Goal: Contribute content: Add original content to the website for others to see

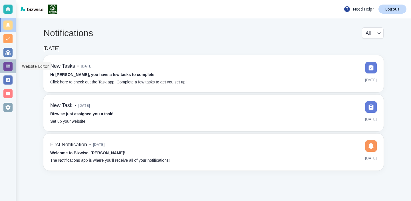
click at [10, 68] on div at bounding box center [7, 66] width 9 height 9
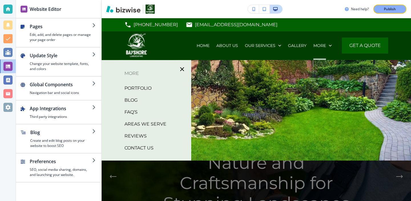
click at [128, 98] on p "BLOG" at bounding box center [130, 100] width 13 height 9
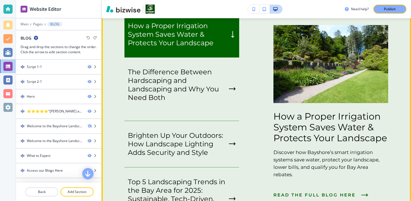
scroll to position [1012, 0]
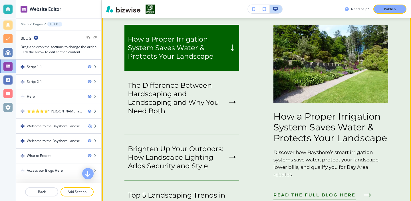
click at [310, 192] on span "READ THE FULL BLOG HERE" at bounding box center [314, 195] width 82 height 7
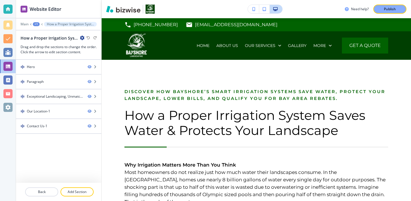
click at [80, 41] on div "How a Proper Irrigation System Saves Water & Protects Your Landscape" at bounding box center [53, 38] width 64 height 6
click at [80, 40] on icon "button" at bounding box center [82, 38] width 5 height 5
click at [82, 45] on button "Edit Page Settings" at bounding box center [98, 48] width 37 height 10
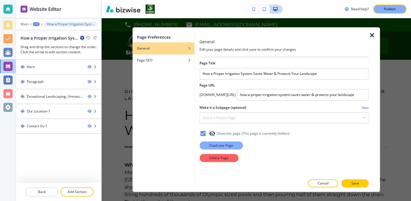
click at [211, 145] on p "Duplicate Page" at bounding box center [221, 145] width 24 height 5
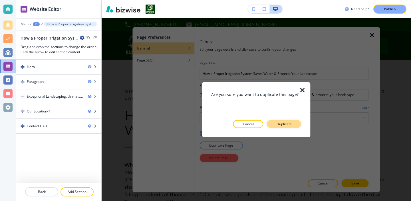
click at [270, 122] on button "Duplicate" at bounding box center [284, 124] width 35 height 8
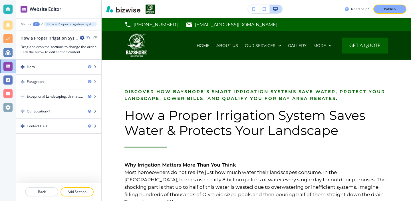
click at [84, 38] on icon "button" at bounding box center [82, 38] width 5 height 5
click at [107, 51] on button "Edit Page Settings" at bounding box center [98, 48] width 37 height 10
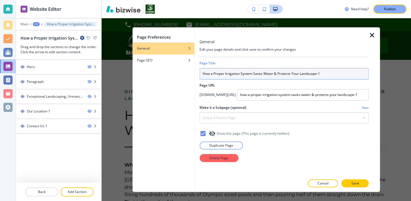
drag, startPoint x: 322, startPoint y: 78, endPoint x: 200, endPoint y: 68, distance: 121.6
click at [200, 68] on input "How a Proper Irrigation System Saves Water & Protects Your Landscape-1" at bounding box center [283, 73] width 169 height 11
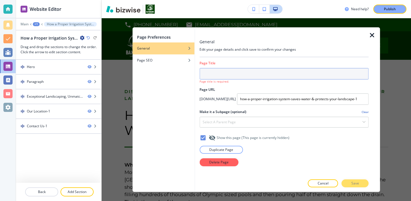
paste input "Seasonal Landscaping Checklist for Homeowners in [GEOGRAPHIC_DATA]"
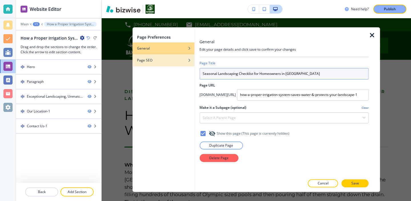
type input "Seasonal Landscaping Checklist for Homeowners in [GEOGRAPHIC_DATA]"
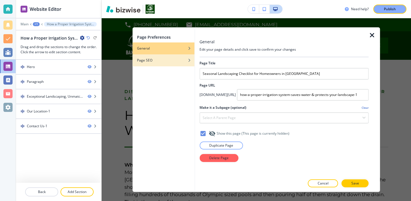
click at [172, 59] on div "Page SEO" at bounding box center [163, 60] width 62 height 5
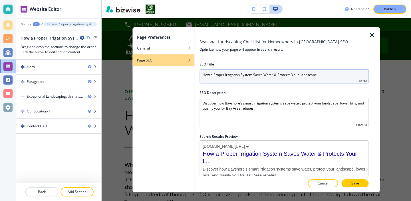
click at [244, 78] on input "How a Proper Irrigation System Saves Water & Protects Your Landscape" at bounding box center [283, 76] width 169 height 14
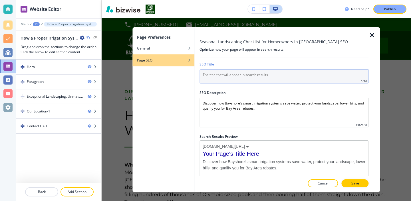
paste input "Seasonal Landscaping Checklist for Homeowners in [GEOGRAPHIC_DATA]"
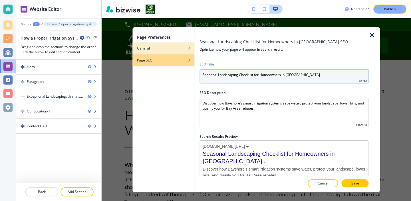
type input "Seasonal Landscaping Checklist for Homeowners in [GEOGRAPHIC_DATA]"
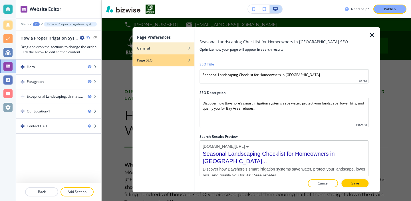
click at [171, 47] on div "General" at bounding box center [163, 48] width 62 height 5
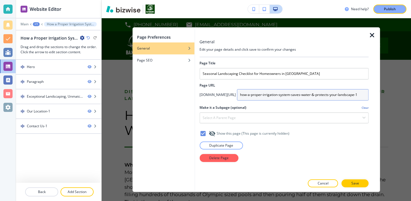
drag, startPoint x: 244, startPoint y: 94, endPoint x: 361, endPoint y: 95, distance: 117.0
click at [362, 95] on input "how-a-proper-irrigation-system-saves-water-&-protects-your-landscape-1" at bounding box center [303, 94] width 132 height 11
click at [255, 94] on input "seasonl-landscaping-checklist-for-homeowners-in-[GEOGRAPHIC_DATA]" at bounding box center [303, 94] width 132 height 11
type input "seasonal-landscaping-checklist-for-homeowners-[GEOGRAPHIC_DATA]"
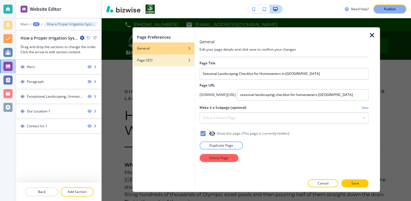
click at [169, 60] on div "Page SEO" at bounding box center [163, 60] width 62 height 5
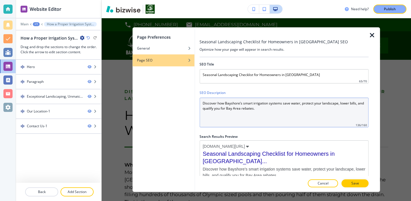
drag, startPoint x: 261, startPoint y: 115, endPoint x: 188, endPoint y: 97, distance: 75.1
click at [188, 97] on div "Page Preferences General Page SEO Seasonal Landscaping Checklist for Homeowners…" at bounding box center [255, 109] width 247 height 165
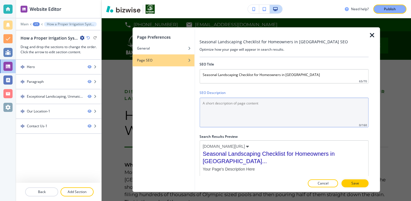
paste Description "Keep your yard healthy year round with our seasonal landscaping checklist for […"
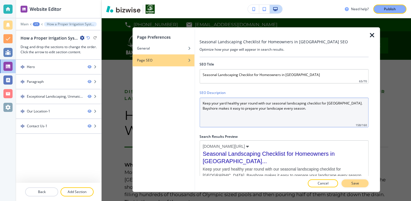
type Description "Keep your yard healthy year round with our seasonal landscaping checklist for […"
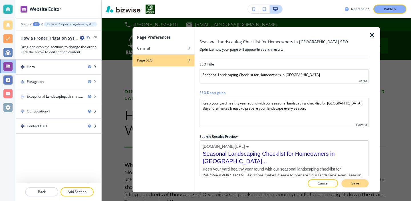
click at [357, 182] on p "Save" at bounding box center [355, 183] width 8 height 5
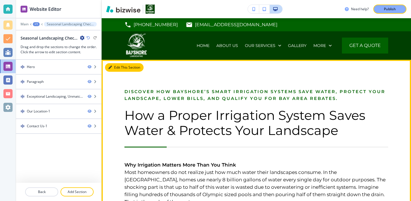
click at [113, 68] on button "Edit This Section" at bounding box center [124, 67] width 39 height 9
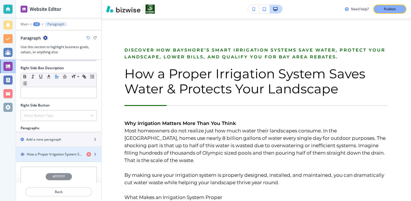
scroll to position [264, 0]
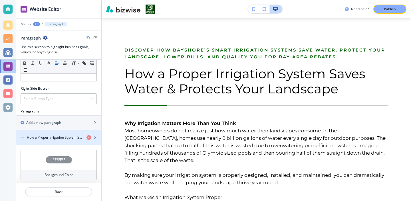
click at [62, 141] on div "button" at bounding box center [58, 142] width 85 height 5
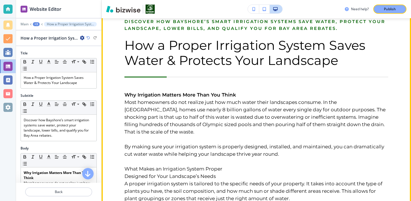
scroll to position [59, 0]
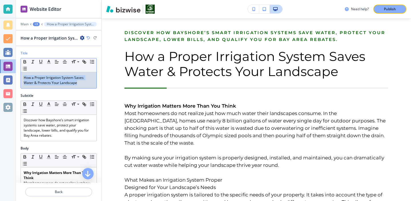
drag, startPoint x: 89, startPoint y: 85, endPoint x: 33, endPoint y: 74, distance: 57.9
click at [33, 74] on div "How a Proper Irrigation System Saves Water & Protects Your Landscape" at bounding box center [59, 80] width 76 height 16
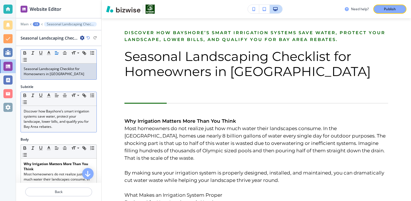
scroll to position [10, 0]
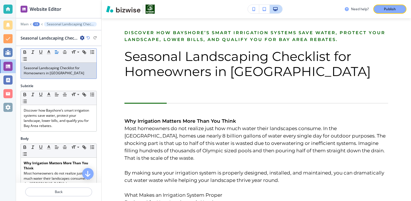
click at [54, 135] on div "Subtitle Small Normal Large Huge Discover how Bayshore’s smart irrigation syste…" at bounding box center [58, 110] width 85 height 53
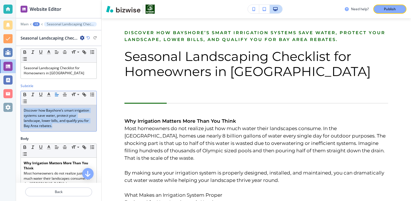
drag, startPoint x: 55, startPoint y: 126, endPoint x: 25, endPoint y: 106, distance: 35.8
click at [25, 106] on div "Discover how Bayshore’s smart irrigation systems save water, protect your lands…" at bounding box center [59, 118] width 76 height 26
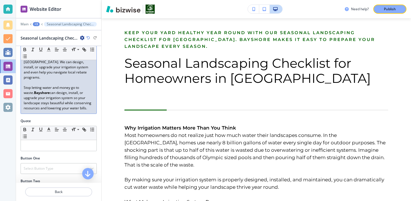
scroll to position [862, 0]
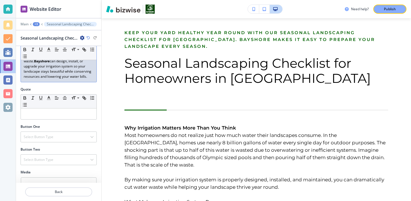
drag, startPoint x: 24, startPoint y: 74, endPoint x: 53, endPoint y: 179, distance: 108.6
click at [53, 179] on div "Title Small Normal Large Huge Seasonal Landscaping Checklist for Homeowners in …" at bounding box center [58, 114] width 85 height 137
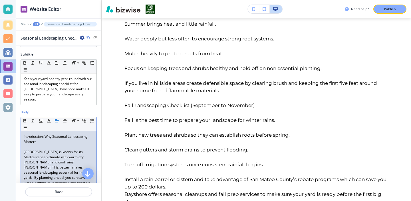
scroll to position [48, 0]
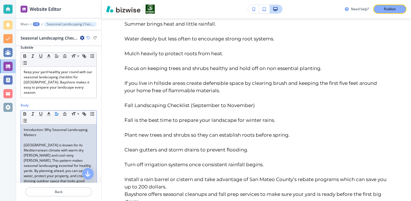
drag, startPoint x: 36, startPoint y: 131, endPoint x: 45, endPoint y: 130, distance: 8.6
click at [45, 130] on p "Introduction: Why Seasonal Landscaping Matters" at bounding box center [59, 133] width 70 height 10
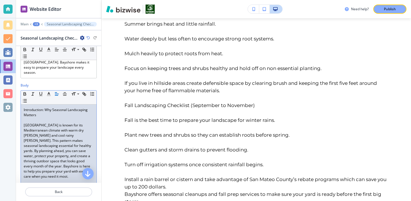
scroll to position [66, 0]
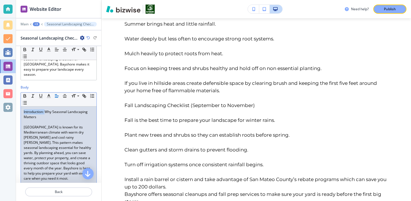
drag, startPoint x: 45, startPoint y: 107, endPoint x: 21, endPoint y: 107, distance: 23.7
drag, startPoint x: 83, startPoint y: 106, endPoint x: 19, endPoint y: 106, distance: 64.2
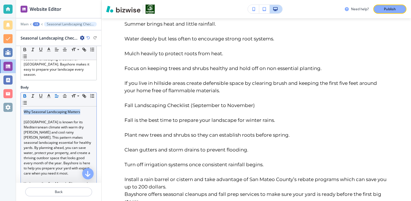
click at [24, 94] on icon "button" at bounding box center [24, 96] width 5 height 5
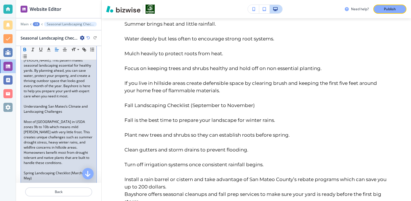
scroll to position [147, 0]
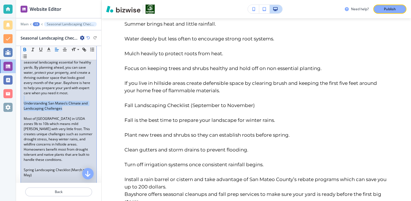
drag, startPoint x: 67, startPoint y: 104, endPoint x: 18, endPoint y: 95, distance: 49.6
click at [27, 48] on button "button" at bounding box center [25, 49] width 8 height 7
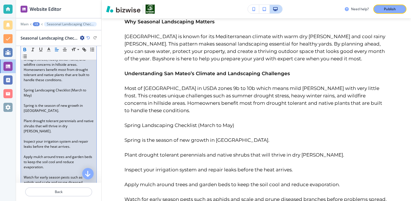
scroll to position [225, 0]
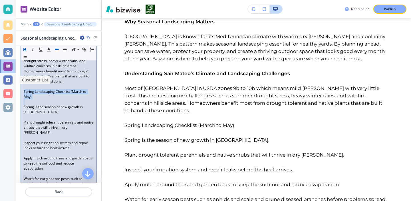
drag, startPoint x: 48, startPoint y: 89, endPoint x: 14, endPoint y: 82, distance: 34.9
click at [14, 82] on div "Website Editor Main +3 Seasonal Landscaping Checklist for Homeowners in [GEOGRA…" at bounding box center [205, 100] width 411 height 201
click at [48, 120] on p "Plant drought tolerant perennials and native shrubs that will thrive in dry [PE…" at bounding box center [59, 127] width 70 height 15
drag, startPoint x: 64, startPoint y: 87, endPoint x: 18, endPoint y: 78, distance: 46.9
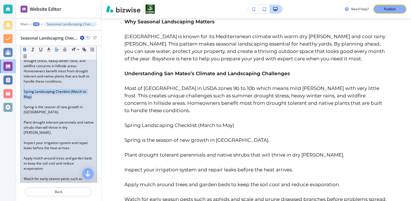
click at [25, 47] on icon "button" at bounding box center [24, 49] width 5 height 5
click at [28, 105] on p "Spring is the season of new growth in [GEOGRAPHIC_DATA]." at bounding box center [59, 110] width 70 height 10
click at [31, 105] on p "Spring is the season of new growth in [GEOGRAPHIC_DATA]." at bounding box center [59, 110] width 70 height 10
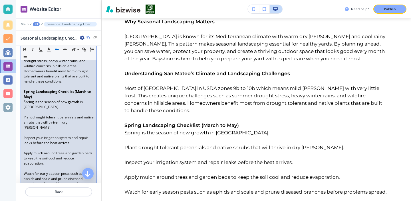
click at [29, 130] on p at bounding box center [59, 132] width 70 height 5
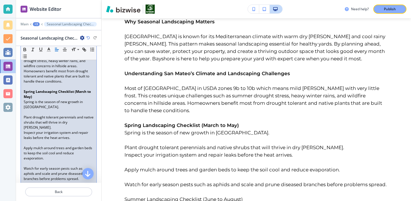
click at [33, 146] on p "Apply mulch around trees and garden beds to keep the soil cool and reduce evapo…" at bounding box center [59, 153] width 70 height 15
click at [31, 141] on p at bounding box center [59, 143] width 70 height 5
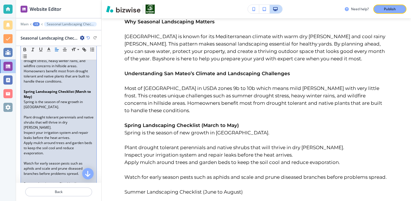
click at [46, 156] on p at bounding box center [59, 158] width 70 height 5
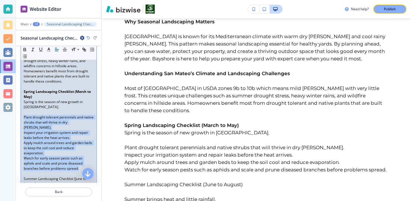
drag, startPoint x: 80, startPoint y: 159, endPoint x: 23, endPoint y: 108, distance: 76.8
click at [27, 60] on button "button" at bounding box center [25, 56] width 8 height 7
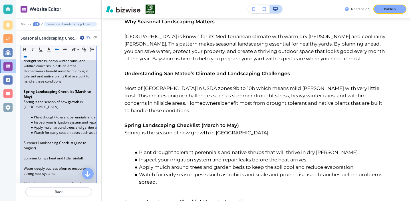
click at [50, 110] on p at bounding box center [59, 112] width 70 height 5
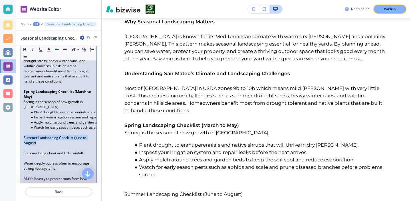
drag, startPoint x: 47, startPoint y: 133, endPoint x: 19, endPoint y: 127, distance: 28.6
click at [27, 48] on icon "button" at bounding box center [24, 49] width 5 height 5
click at [29, 156] on p at bounding box center [59, 158] width 70 height 5
click at [30, 136] on p "Summer Landscaping Checklist (June to August)" at bounding box center [59, 141] width 70 height 10
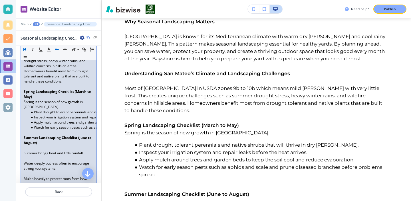
click at [30, 146] on p at bounding box center [59, 148] width 70 height 5
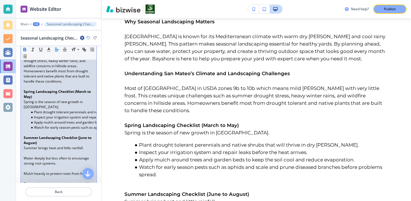
click at [27, 166] on p "Mulch heavily to protect roots from heat." at bounding box center [59, 168] width 70 height 5
click at [28, 171] on p at bounding box center [59, 173] width 70 height 5
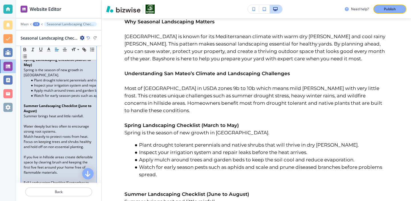
scroll to position [265, 0]
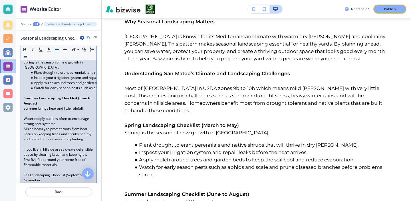
click at [40, 142] on p at bounding box center [59, 144] width 70 height 5
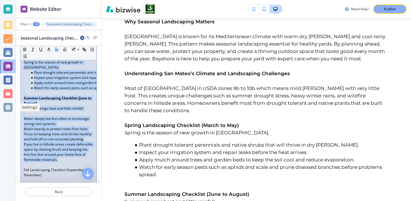
drag, startPoint x: 60, startPoint y: 151, endPoint x: 16, endPoint y: 111, distance: 60.0
click at [16, 0] on body "Website Editor Main +3 Seasonal Landscaping Checklist for Homeowners in [GEOGRA…" at bounding box center [205, 0] width 411 height 0
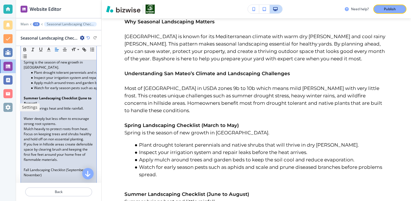
click at [39, 111] on div "Settings" at bounding box center [28, 107] width 25 height 9
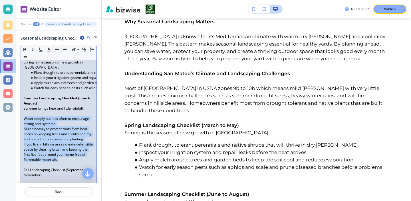
drag, startPoint x: 65, startPoint y: 151, endPoint x: 23, endPoint y: 110, distance: 58.9
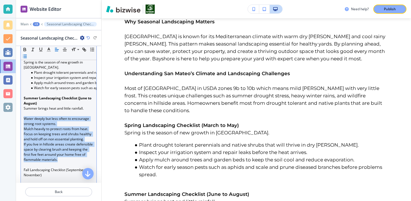
click at [26, 54] on icon "button" at bounding box center [24, 56] width 5 height 5
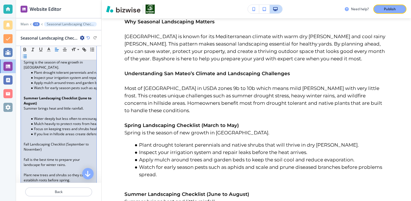
click at [41, 116] on li "Water deeply but less often to encourage strong root systems." at bounding box center [61, 118] width 65 height 5
click at [41, 111] on p at bounding box center [59, 113] width 70 height 5
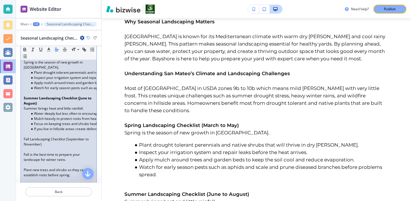
click at [31, 132] on p at bounding box center [59, 134] width 70 height 5
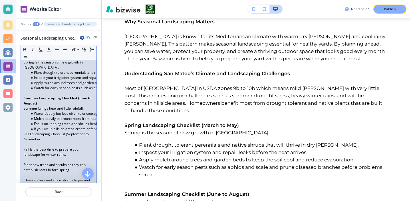
click at [65, 142] on p at bounding box center [59, 144] width 70 height 5
drag, startPoint x: 63, startPoint y: 133, endPoint x: 18, endPoint y: 126, distance: 45.7
click at [27, 50] on icon "button" at bounding box center [24, 49] width 5 height 5
click at [32, 142] on p at bounding box center [59, 144] width 70 height 5
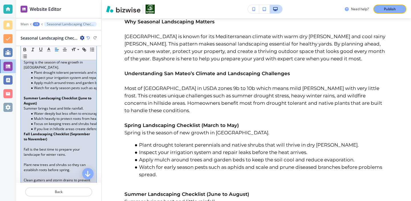
click at [38, 157] on p at bounding box center [59, 159] width 70 height 5
click at [37, 168] on p at bounding box center [59, 170] width 70 height 5
click at [42, 142] on p at bounding box center [59, 144] width 70 height 5
click at [35, 168] on p "Clean gutters and storm drains to prevent flooding." at bounding box center [59, 173] width 70 height 10
click at [35, 178] on p at bounding box center [59, 180] width 70 height 5
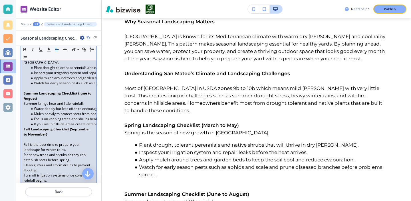
scroll to position [271, 0]
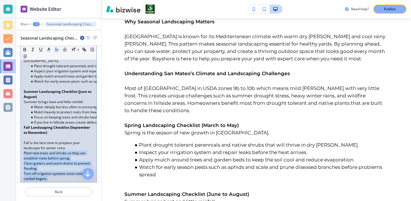
drag, startPoint x: 46, startPoint y: 173, endPoint x: 11, endPoint y: 145, distance: 44.6
click at [11, 145] on div "Website Editor Main +3 Seasonal Landscaping Checklist for Homeowners in [GEOGRA…" at bounding box center [205, 100] width 411 height 201
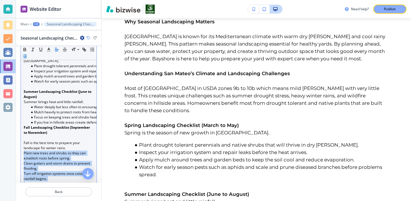
click at [28, 56] on button "button" at bounding box center [25, 56] width 8 height 7
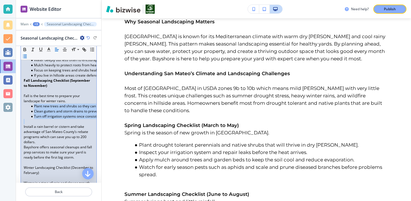
scroll to position [323, 0]
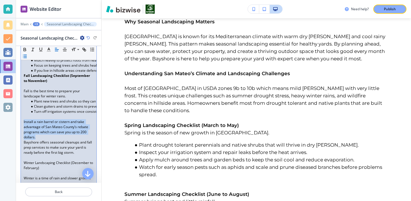
drag, startPoint x: 45, startPoint y: 126, endPoint x: 22, endPoint y: 112, distance: 27.5
click at [22, 112] on div "Why Seasonal Landscaping Matters [GEOGRAPHIC_DATA] is known for its Mediterrane…" at bounding box center [59, 192] width 76 height 684
click at [25, 54] on icon "button" at bounding box center [24, 56] width 5 height 5
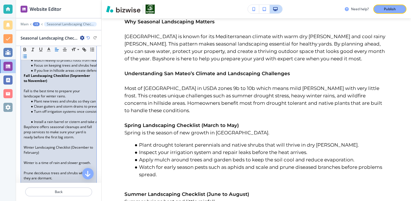
click at [33, 114] on p at bounding box center [59, 116] width 70 height 5
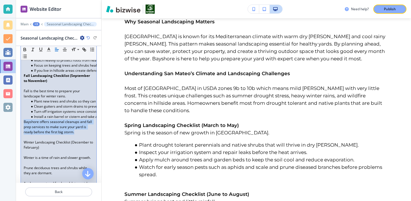
drag, startPoint x: 86, startPoint y: 122, endPoint x: 22, endPoint y: 113, distance: 64.9
click at [22, 113] on div "Why Seasonal Landscaping Matters [GEOGRAPHIC_DATA] is known for its Mediterrane…" at bounding box center [59, 181] width 76 height 663
click at [27, 52] on button "button" at bounding box center [25, 49] width 8 height 7
click at [25, 50] on icon "button" at bounding box center [24, 49] width 5 height 5
click at [25, 55] on icon "button" at bounding box center [24, 56] width 5 height 5
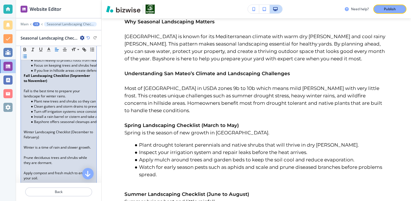
click at [41, 130] on p "Winter Landscaping Checklist (December to February)" at bounding box center [59, 135] width 70 height 10
drag, startPoint x: 42, startPoint y: 128, endPoint x: 22, endPoint y: 122, distance: 20.4
click at [22, 122] on div "Why Seasonal Landscaping Matters [GEOGRAPHIC_DATA] is known for its Mediterrane…" at bounding box center [59, 176] width 76 height 653
click at [27, 51] on button "button" at bounding box center [25, 49] width 8 height 7
click at [61, 150] on p at bounding box center [59, 152] width 70 height 5
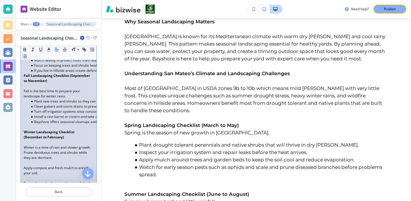
click at [54, 161] on p at bounding box center [59, 163] width 70 height 5
click at [45, 171] on p at bounding box center [59, 173] width 70 height 5
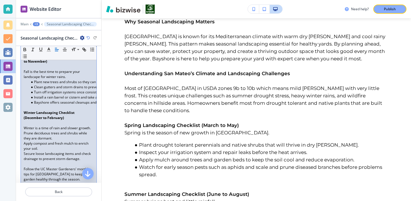
scroll to position [343, 0]
click at [45, 167] on p "Follow the UC Master Gardeners’ monthly tips for [GEOGRAPHIC_DATA] to keep your…" at bounding box center [59, 174] width 70 height 15
click at [45, 161] on p at bounding box center [59, 163] width 70 height 5
click at [71, 177] on p at bounding box center [59, 179] width 70 height 5
click at [71, 166] on p "Follow the UC Master Gardeners’ monthly tips for [GEOGRAPHIC_DATA] to keep your…" at bounding box center [59, 168] width 70 height 15
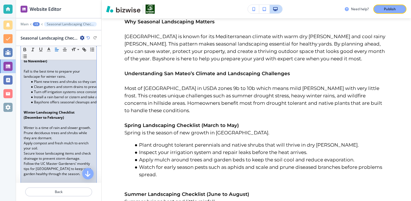
click at [54, 120] on p at bounding box center [59, 122] width 70 height 5
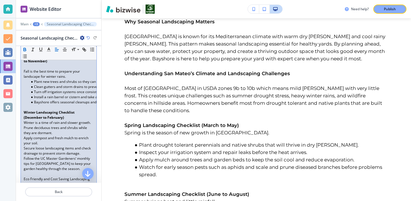
click at [66, 172] on p at bounding box center [59, 174] width 70 height 5
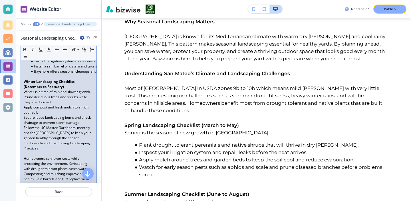
scroll to position [375, 0]
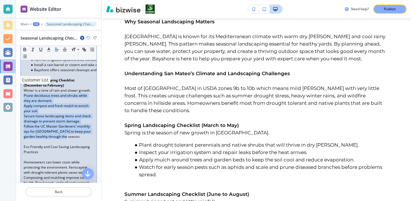
drag, startPoint x: 71, startPoint y: 128, endPoint x: 11, endPoint y: 86, distance: 73.4
click at [11, 86] on div "Website Editor Main +3 Seasonal Landscaping Checklist for Homeowners in [GEOGRA…" at bounding box center [205, 100] width 411 height 201
click at [26, 58] on line "button" at bounding box center [25, 58] width 3 height 0
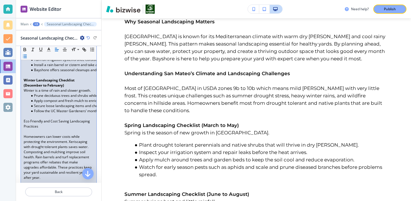
click at [39, 114] on p at bounding box center [59, 116] width 70 height 5
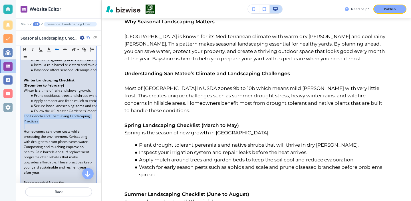
drag, startPoint x: 63, startPoint y: 116, endPoint x: 21, endPoint y: 108, distance: 43.0
click at [21, 108] on div "Why Seasonal Landscaping Matters [GEOGRAPHIC_DATA] is known for its Mediterrane…" at bounding box center [59, 96] width 76 height 596
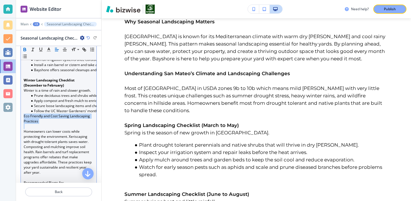
click at [26, 50] on icon "button" at bounding box center [25, 50] width 2 height 1
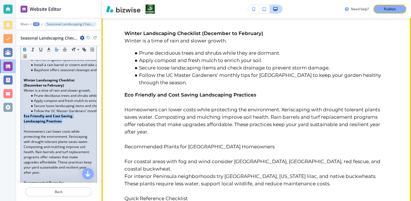
scroll to position [528, 0]
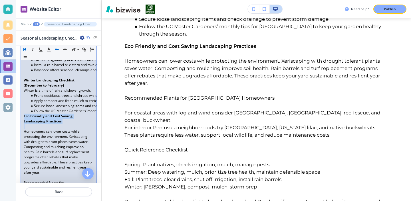
click at [48, 124] on p at bounding box center [59, 126] width 70 height 5
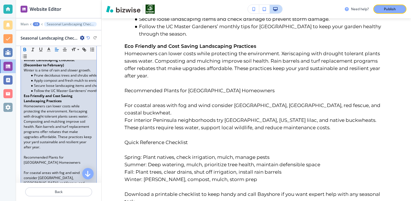
scroll to position [401, 0]
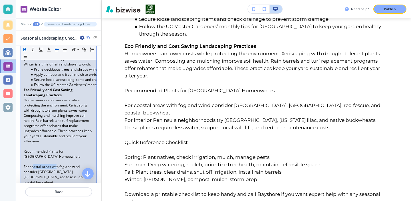
drag, startPoint x: 56, startPoint y: 157, endPoint x: 34, endPoint y: 156, distance: 22.0
click at [34, 165] on p "For coastal areas with fog and wind consider [GEOGRAPHIC_DATA], [GEOGRAPHIC_DAT…" at bounding box center [59, 175] width 70 height 21
click at [52, 149] on p "Recommended Plants for [GEOGRAPHIC_DATA] Homeowners" at bounding box center [59, 154] width 70 height 10
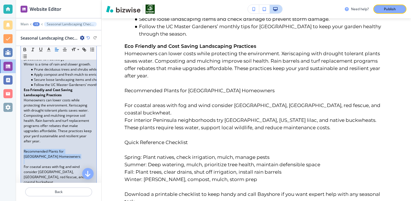
click at [52, 149] on p "Recommended Plants for [GEOGRAPHIC_DATA] Homeowners" at bounding box center [59, 154] width 70 height 10
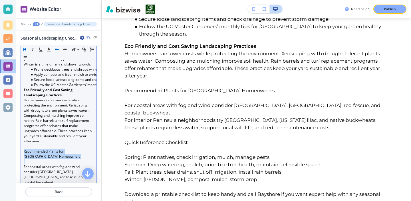
click at [28, 48] on button "button" at bounding box center [25, 49] width 8 height 7
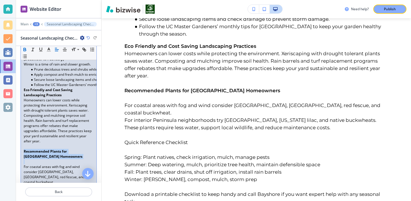
click at [26, 48] on icon "button" at bounding box center [24, 49] width 5 height 5
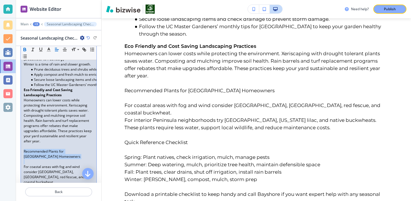
click at [26, 48] on icon "button" at bounding box center [24, 49] width 5 height 5
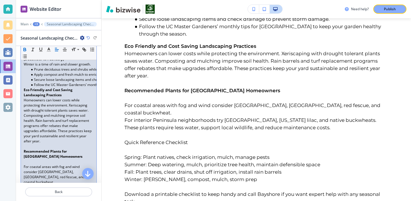
click at [38, 159] on p at bounding box center [59, 161] width 70 height 5
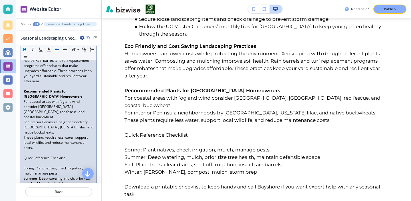
scroll to position [463, 0]
drag, startPoint x: 72, startPoint y: 142, endPoint x: 7, endPoint y: 141, distance: 64.2
click at [7, 141] on div "Website Editor Main +3 Seasonal Landscaping Checklist for Homeowners in [GEOGRA…" at bounding box center [205, 100] width 411 height 201
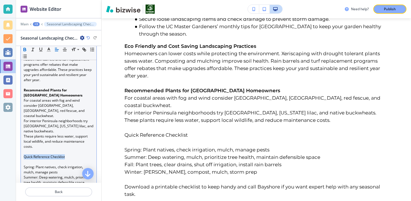
click at [26, 47] on icon "button" at bounding box center [24, 49] width 5 height 5
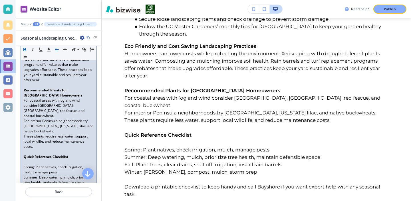
click at [40, 149] on p at bounding box center [59, 151] width 70 height 5
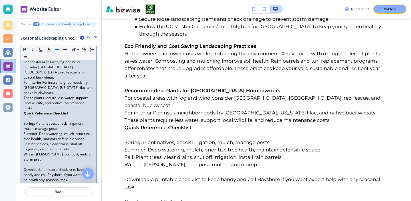
scroll to position [515, 0]
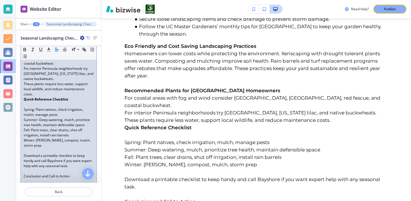
click at [37, 102] on p at bounding box center [59, 104] width 70 height 5
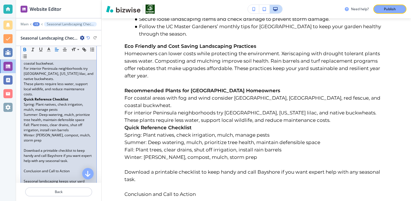
click at [71, 82] on p "These plants require less water, support local wildlife, and reduce maintenance…" at bounding box center [59, 89] width 70 height 15
click at [66, 82] on p "These plants require less water, support local wildlife, and reduce maintenance…" at bounding box center [59, 89] width 70 height 15
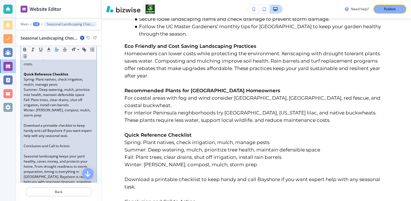
scroll to position [548, 0]
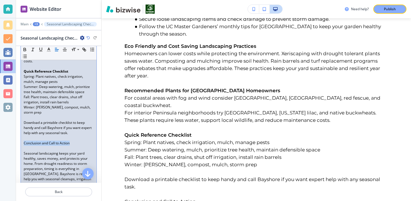
drag, startPoint x: 70, startPoint y: 127, endPoint x: 10, endPoint y: 128, distance: 60.8
click at [10, 128] on div "Website Editor Main +3 Seasonal Landscaping Checklist for Homeowners in [GEOGRA…" at bounding box center [205, 100] width 411 height 201
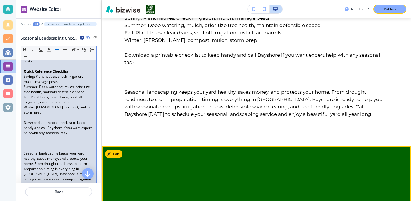
scroll to position [642, 0]
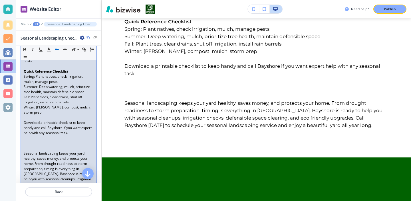
click at [41, 141] on p at bounding box center [59, 143] width 70 height 5
click at [41, 146] on p at bounding box center [59, 148] width 70 height 5
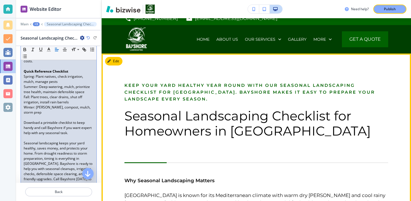
scroll to position [0, 0]
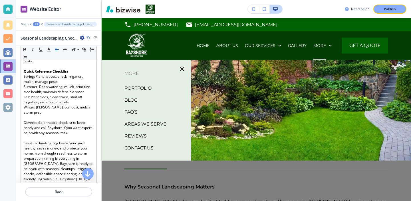
click at [136, 99] on p "BLOG" at bounding box center [130, 100] width 13 height 9
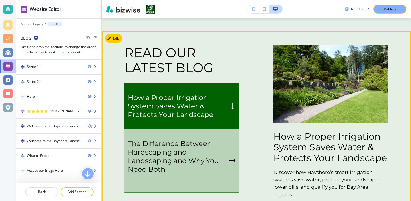
scroll to position [945, 0]
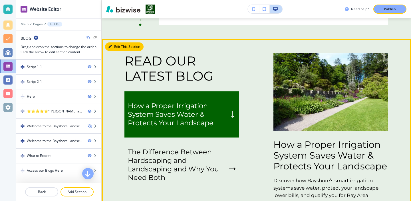
click at [112, 44] on button "Edit This Section" at bounding box center [124, 47] width 39 height 9
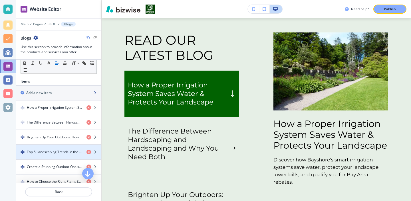
scroll to position [148, 0]
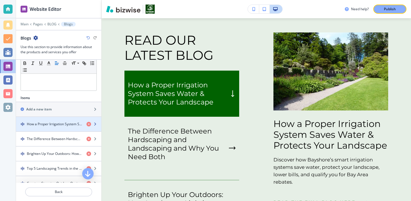
click at [58, 125] on h4 "How a Proper Irrigation System Saves Water & Protects Your Landscape" at bounding box center [54, 124] width 55 height 5
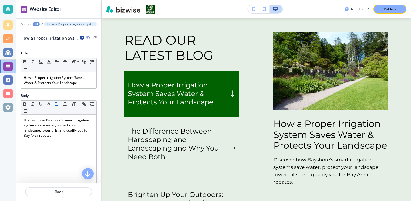
scroll to position [980, 0]
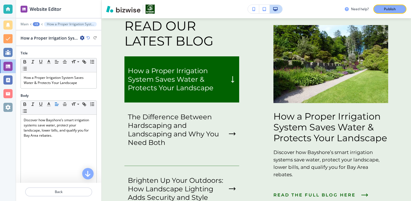
click at [78, 37] on div "How a Proper Irrigation System Saves Water & Protects Your Landscape" at bounding box center [53, 38] width 64 height 6
click at [80, 37] on div "How a Proper Irrigation System Saves Water & Protects Your Landscape" at bounding box center [53, 38] width 64 height 6
click at [81, 37] on icon "button" at bounding box center [82, 38] width 5 height 5
click at [90, 56] on p "Duplicate How a Proper Irrigation System Saves Water & Protects Your Landscape" at bounding box center [98, 57] width 29 height 5
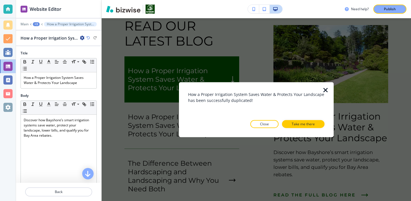
click at [268, 121] on button "Close" at bounding box center [264, 124] width 28 height 8
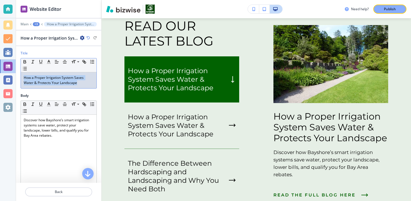
drag, startPoint x: 82, startPoint y: 82, endPoint x: 22, endPoint y: 73, distance: 60.6
click at [22, 73] on div "How a Proper Irrigation System Saves Water & Protects Your Landscape" at bounding box center [59, 80] width 76 height 16
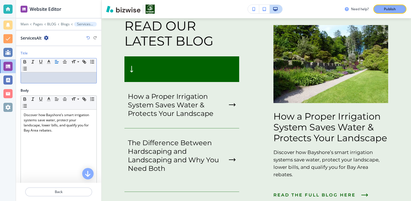
scroll to position [0, 0]
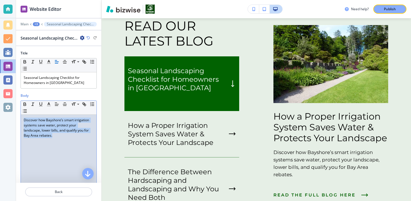
drag, startPoint x: 60, startPoint y: 135, endPoint x: 20, endPoint y: 120, distance: 43.0
click at [20, 120] on div "Body Small Normal Large Huge Discover how Bayshore’s smart irrigation systems s…" at bounding box center [58, 143] width 85 height 101
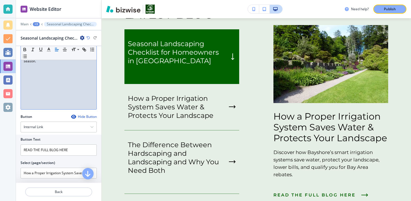
scroll to position [109, 0]
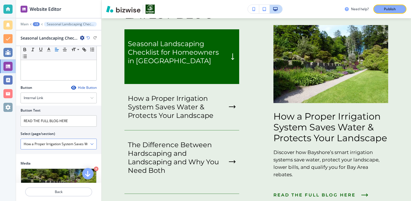
click at [90, 146] on \(page\/section\) "How a Proper Irrigation System Saves Water & Protects Your Landscape" at bounding box center [55, 145] width 69 height 10
click at [91, 145] on icon "button" at bounding box center [91, 144] width 3 height 3
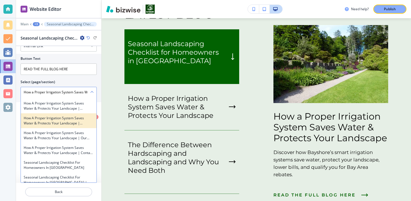
scroll to position [3535, 0]
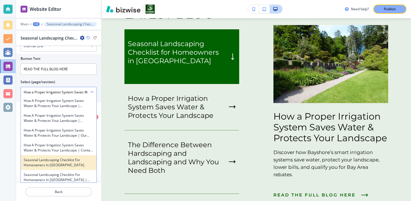
click at [82, 158] on h4 "Seasonal Landscaping Checklist for Homeowners in [GEOGRAPHIC_DATA]" at bounding box center [59, 163] width 70 height 10
type \(page\/section\) "Seasonal Landscaping Checklist for Homeowners in [GEOGRAPHIC_DATA]"
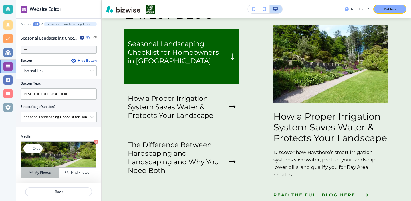
click at [49, 170] on button "My Photos" at bounding box center [40, 173] width 38 height 10
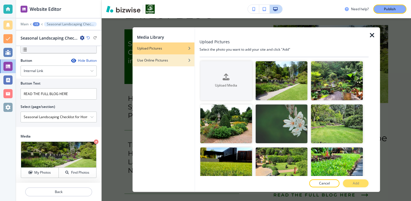
click at [161, 61] on h4 "Use Online Pictures" at bounding box center [152, 60] width 31 height 5
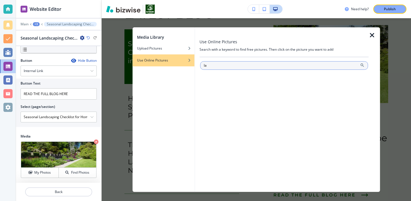
type input "l"
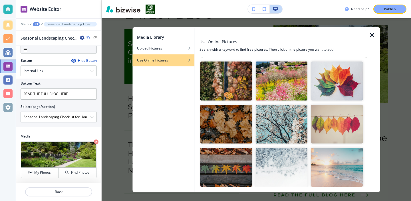
scroll to position [0, 0]
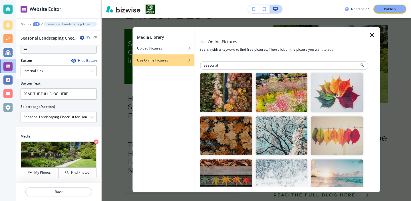
type input "seasonal"
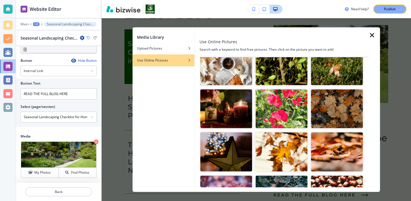
scroll to position [137, 0]
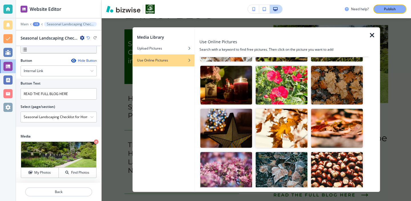
click at [344, 142] on img "button" at bounding box center [337, 128] width 52 height 39
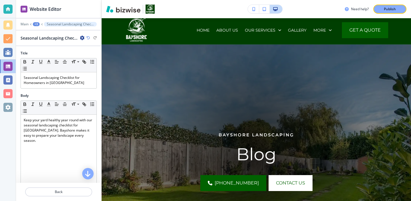
scroll to position [0, 0]
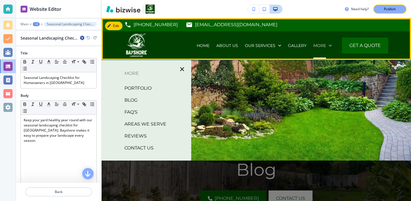
click at [326, 45] on div "More" at bounding box center [322, 46] width 18 height 6
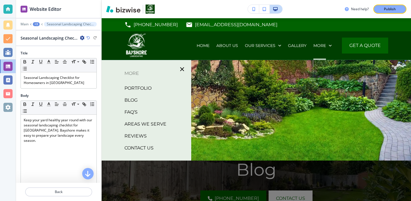
click at [130, 101] on p "BLOG" at bounding box center [130, 100] width 13 height 9
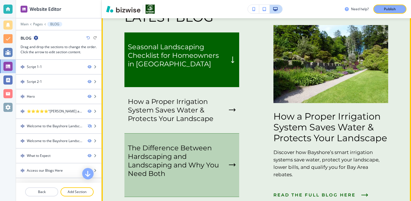
scroll to position [987, 0]
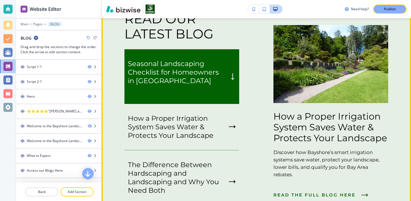
click at [210, 80] on p "Seasonal Landscaping Checklist for Homeowners in [GEOGRAPHIC_DATA]" at bounding box center [177, 73] width 99 height 26
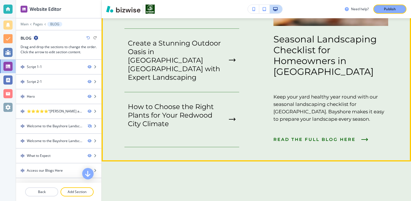
scroll to position [1285, 0]
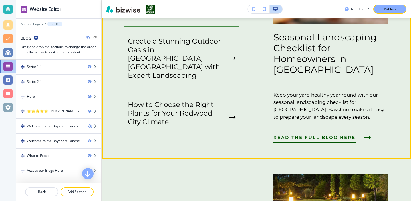
click at [359, 130] on button "READ THE FULL BLOG HERE" at bounding box center [320, 137] width 95 height 15
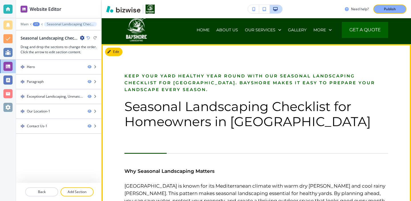
scroll to position [0, 0]
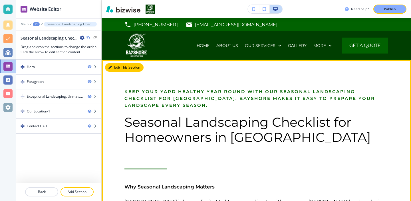
click at [117, 69] on button "Edit This Section" at bounding box center [124, 67] width 39 height 9
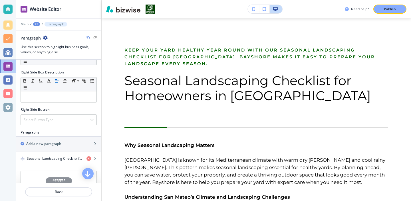
scroll to position [266, 0]
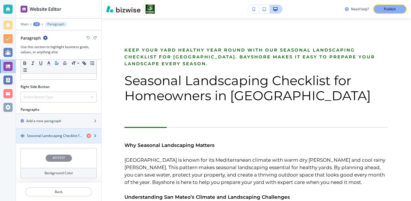
click at [48, 133] on div "button" at bounding box center [58, 131] width 85 height 5
click at [50, 134] on h4 "Seasonal Landscaping Checklist for Homeowners in [GEOGRAPHIC_DATA]" at bounding box center [54, 136] width 55 height 5
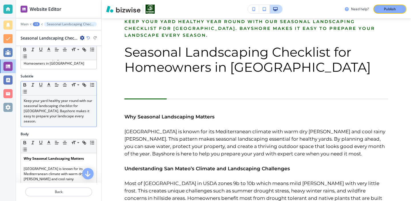
scroll to position [41, 0]
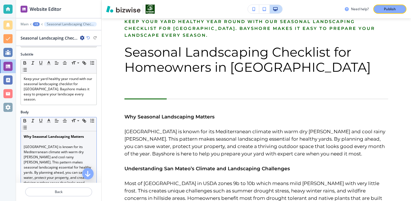
click at [46, 140] on p at bounding box center [59, 142] width 70 height 5
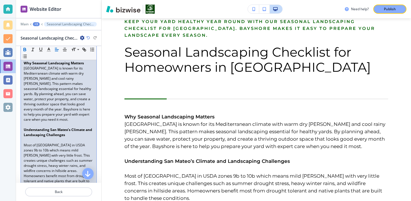
scroll to position [117, 0]
click at [34, 136] on p at bounding box center [59, 138] width 70 height 5
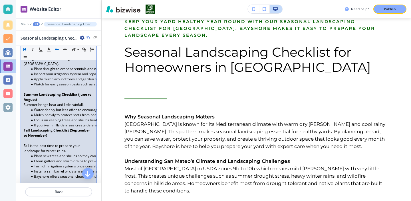
scroll to position [269, 0]
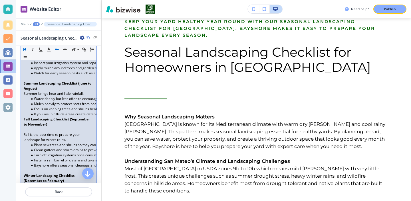
click at [28, 127] on p at bounding box center [59, 129] width 70 height 5
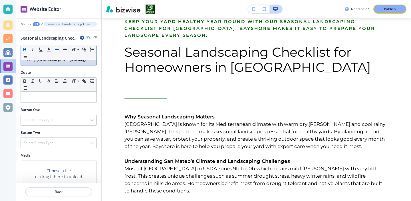
scroll to position [666, 0]
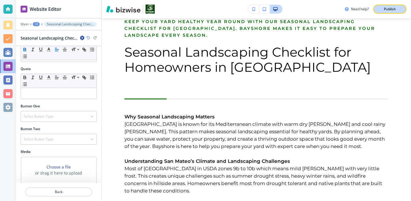
click at [381, 12] on button "Publish" at bounding box center [389, 9] width 33 height 9
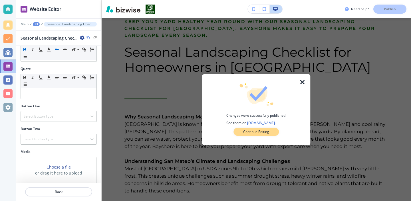
click at [246, 132] on p "Continue Editing" at bounding box center [256, 132] width 26 height 5
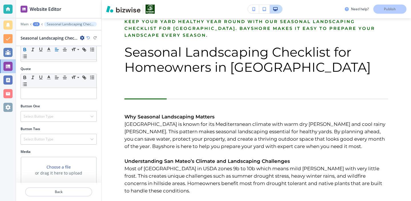
click at [10, 11] on div at bounding box center [7, 9] width 9 height 9
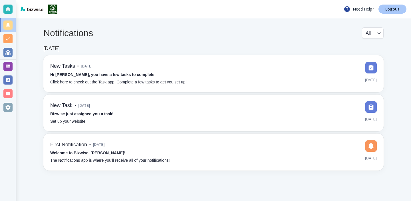
click at [397, 13] on link "Logout" at bounding box center [392, 9] width 28 height 9
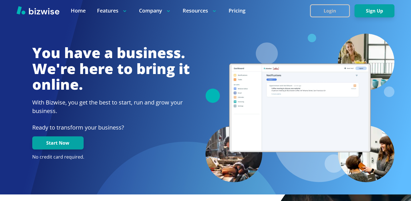
click at [337, 8] on button "Login" at bounding box center [330, 10] width 40 height 13
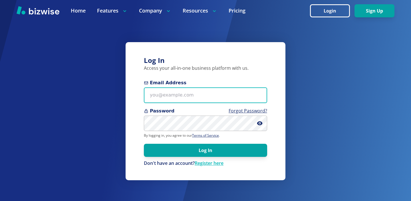
click at [179, 89] on input "Email Address" at bounding box center [205, 96] width 123 height 16
paste input "len@buttsinsurance.com"
type input "len@buttsinsurance.com"
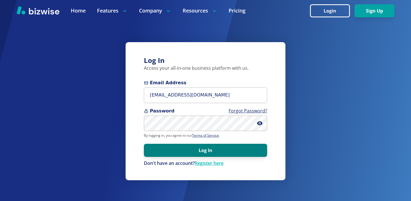
click at [203, 153] on button "Log In" at bounding box center [205, 150] width 123 height 13
